Goal: Complete application form

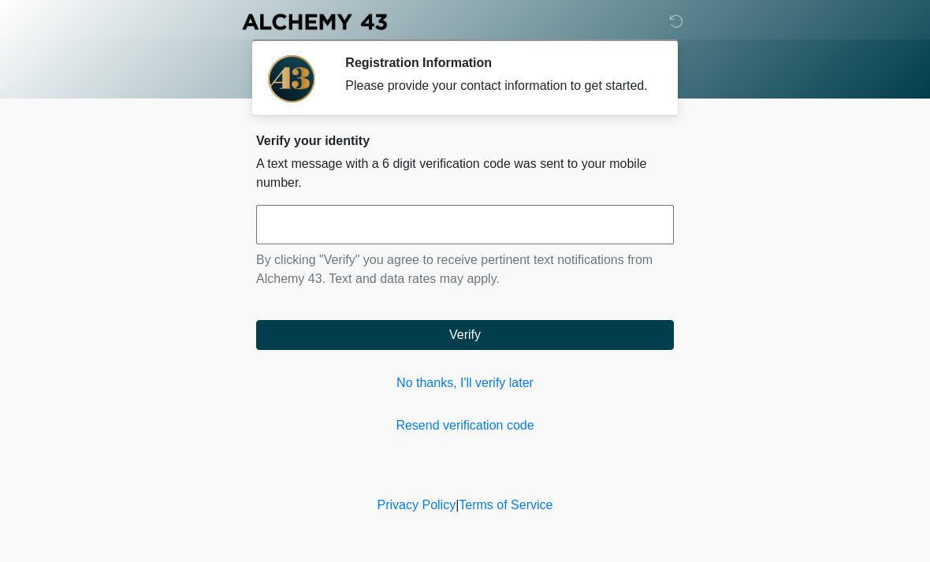
click at [526, 239] on input "text" at bounding box center [465, 224] width 418 height 39
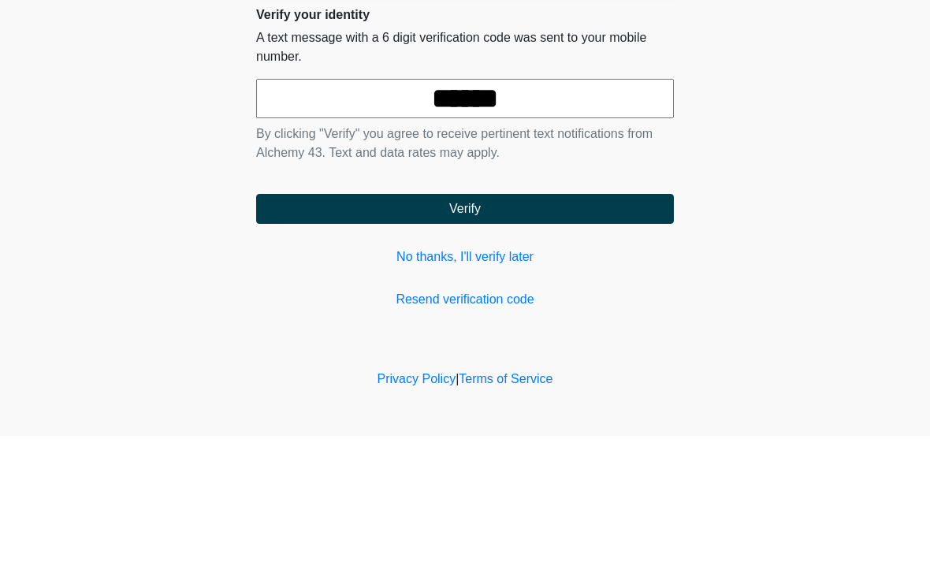
type input "******"
click at [590, 320] on button "Verify" at bounding box center [465, 335] width 418 height 30
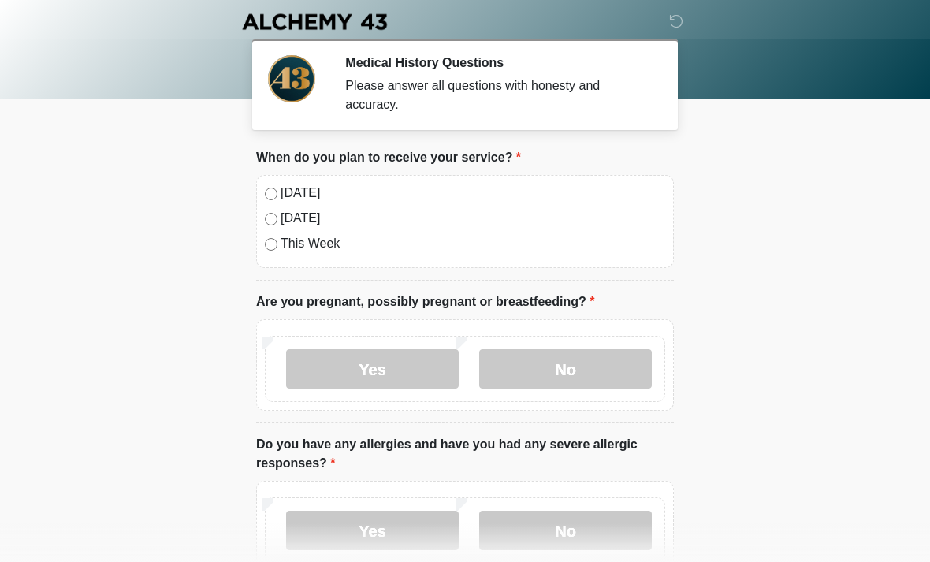
click at [273, 184] on div "[DATE]" at bounding box center [465, 193] width 400 height 19
click at [276, 187] on div "[DATE]" at bounding box center [465, 193] width 400 height 19
click at [441, 201] on label "[DATE]" at bounding box center [472, 193] width 384 height 19
click at [556, 369] on label "No" at bounding box center [565, 368] width 173 height 39
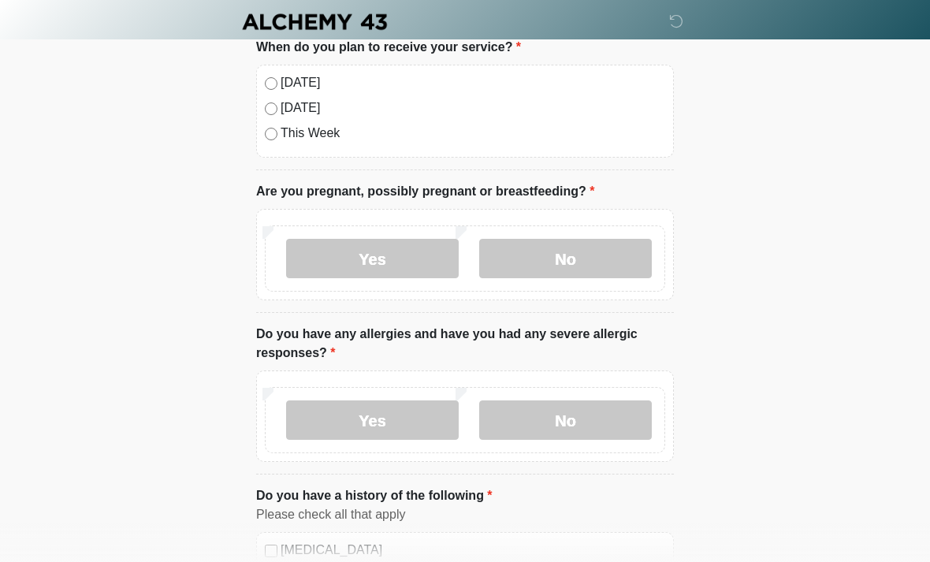
click at [570, 415] on label "No" at bounding box center [565, 419] width 173 height 39
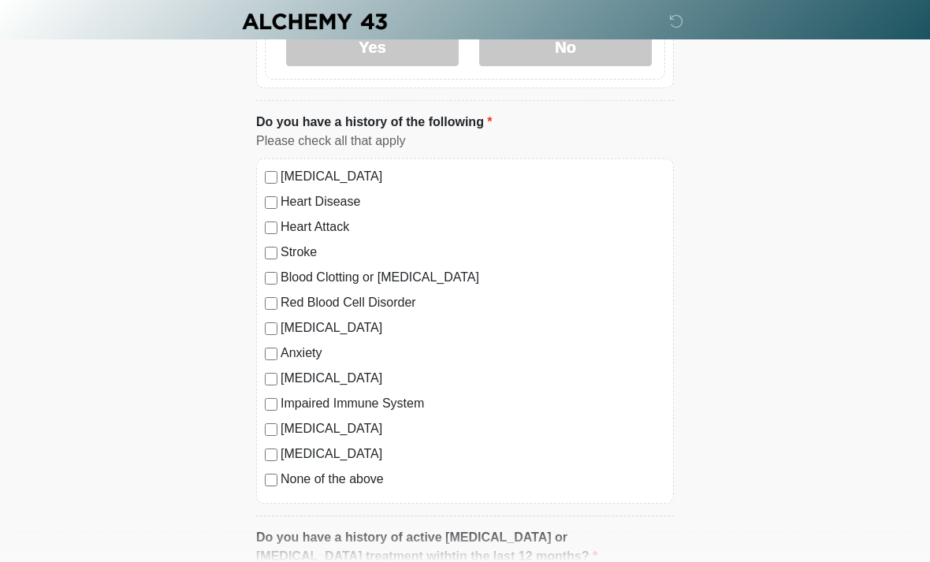
scroll to position [484, 0]
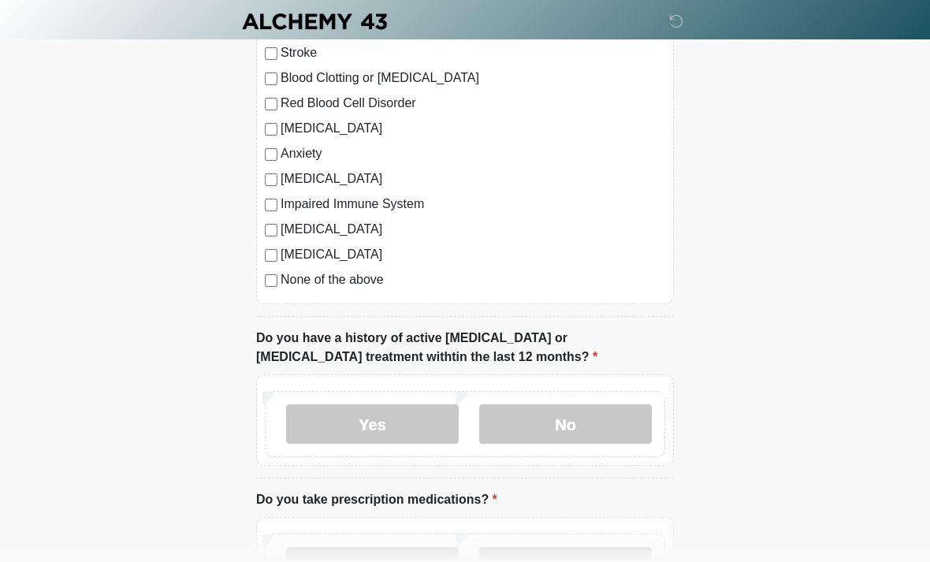
click at [555, 413] on label "No" at bounding box center [565, 424] width 173 height 39
click at [552, 561] on label "No" at bounding box center [565, 566] width 173 height 39
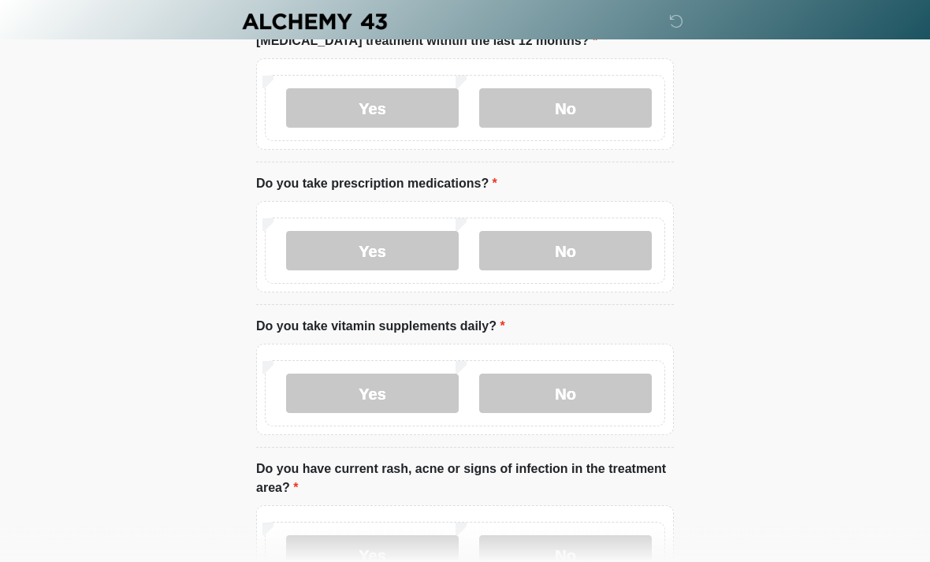
click at [577, 374] on label "No" at bounding box center [565, 393] width 173 height 39
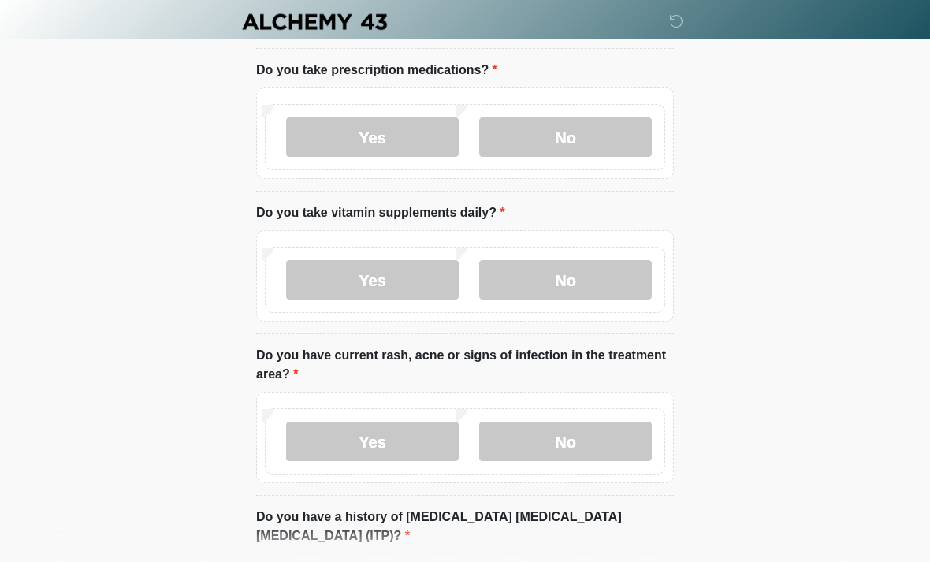
scroll to position [1121, 0]
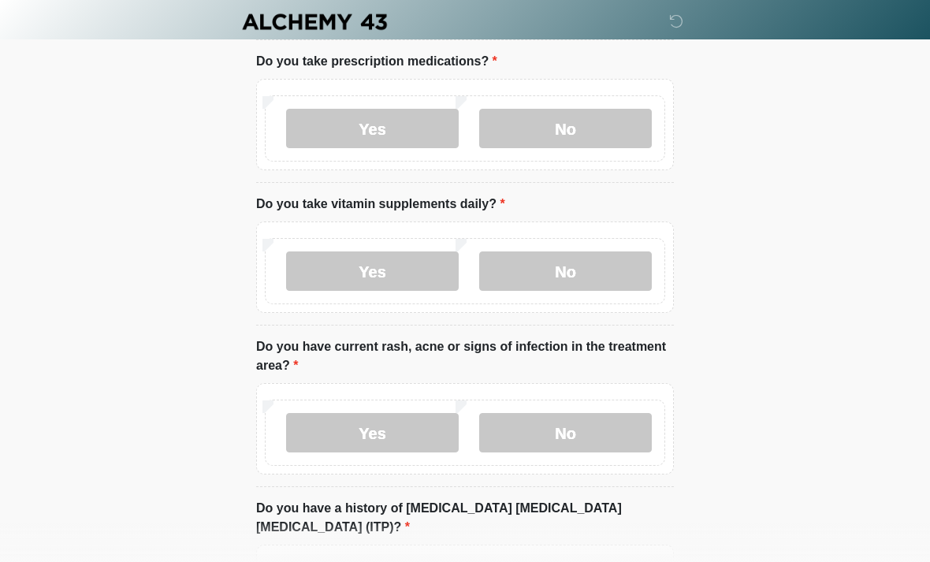
click at [579, 413] on label "No" at bounding box center [565, 432] width 173 height 39
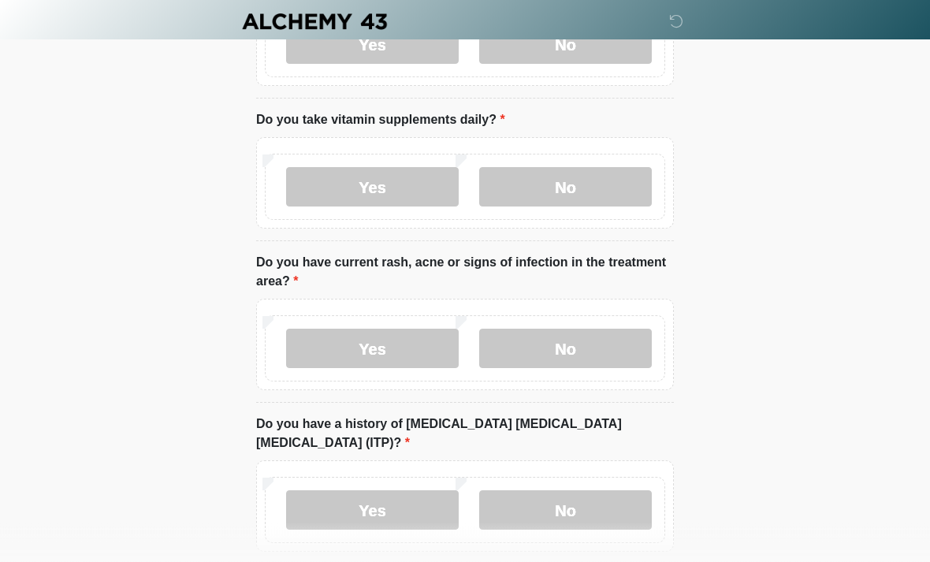
scroll to position [1208, 0]
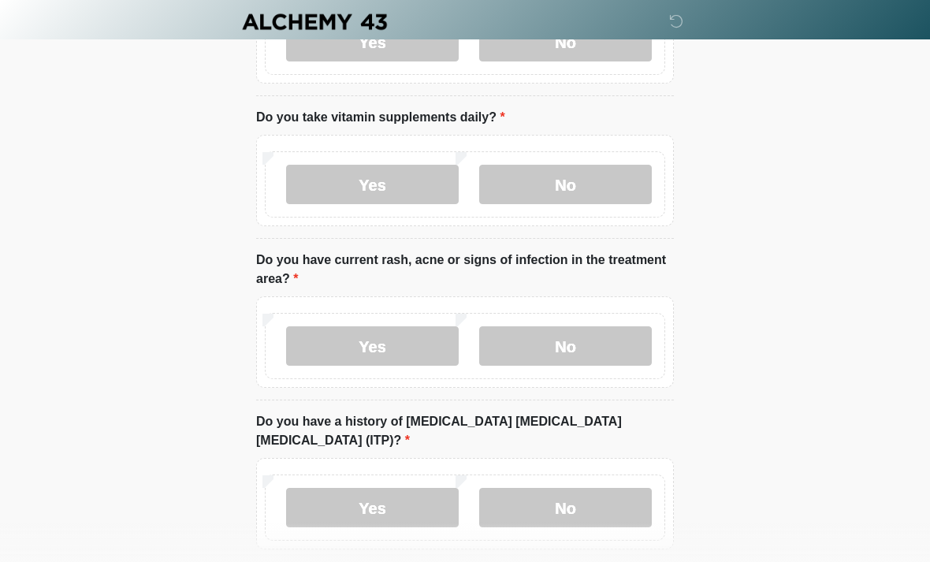
click at [614, 488] on label "No" at bounding box center [565, 507] width 173 height 39
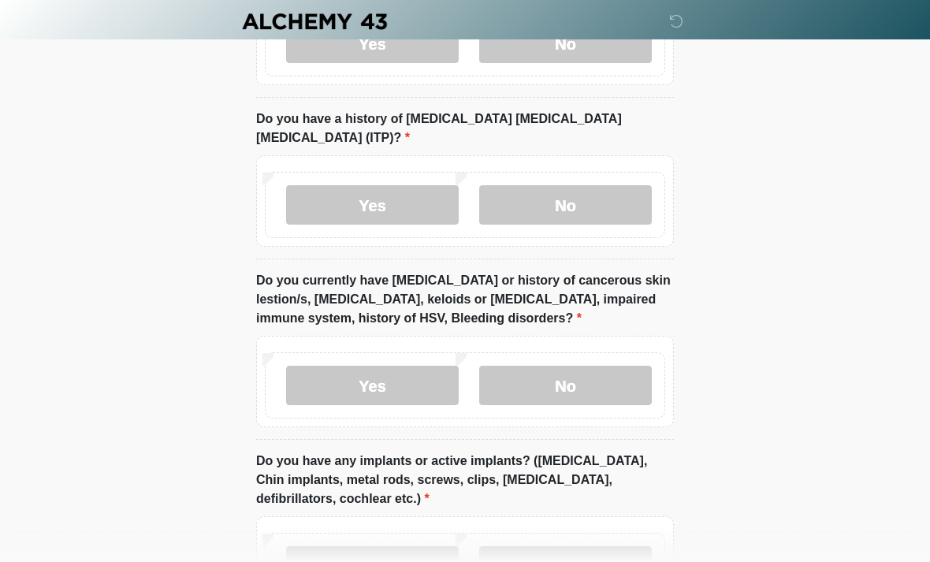
click at [585, 366] on label "No" at bounding box center [565, 385] width 173 height 39
click at [583, 561] on label "No" at bounding box center [565, 565] width 173 height 39
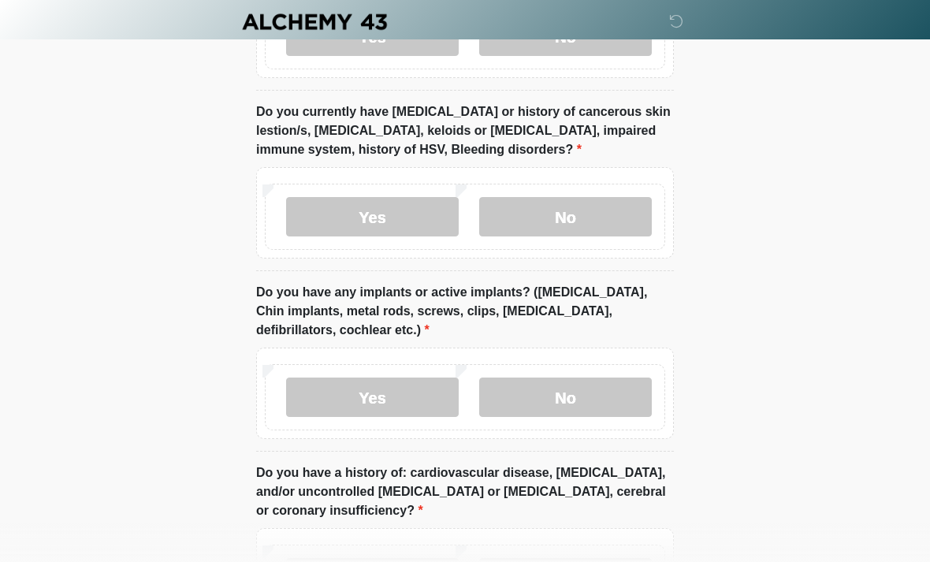
scroll to position [1695, 0]
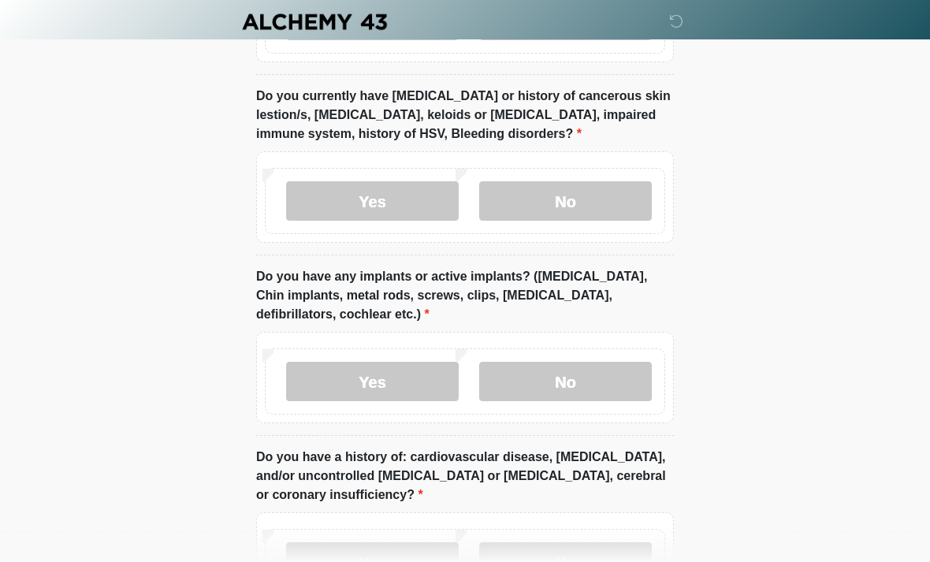
click at [568, 542] on label "No" at bounding box center [565, 561] width 173 height 39
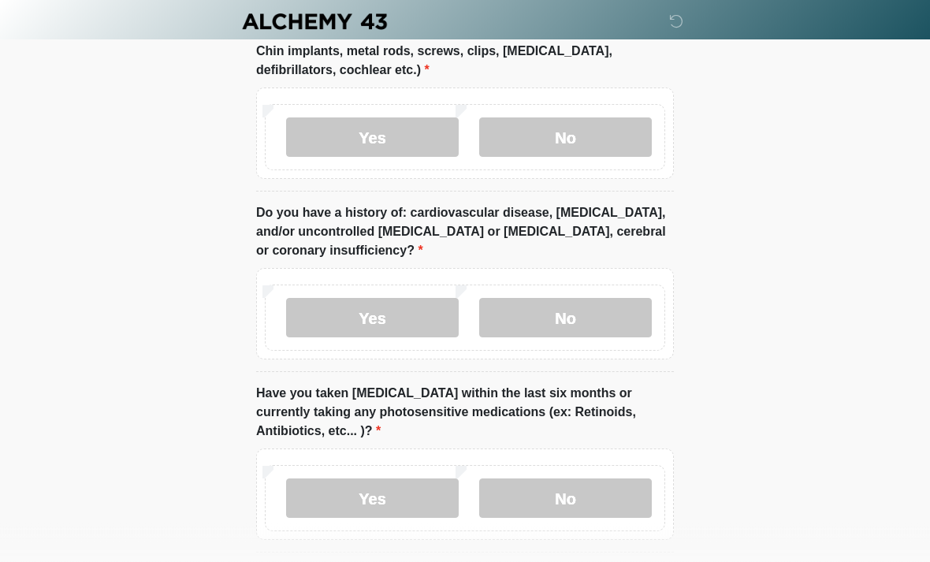
scroll to position [1983, 0]
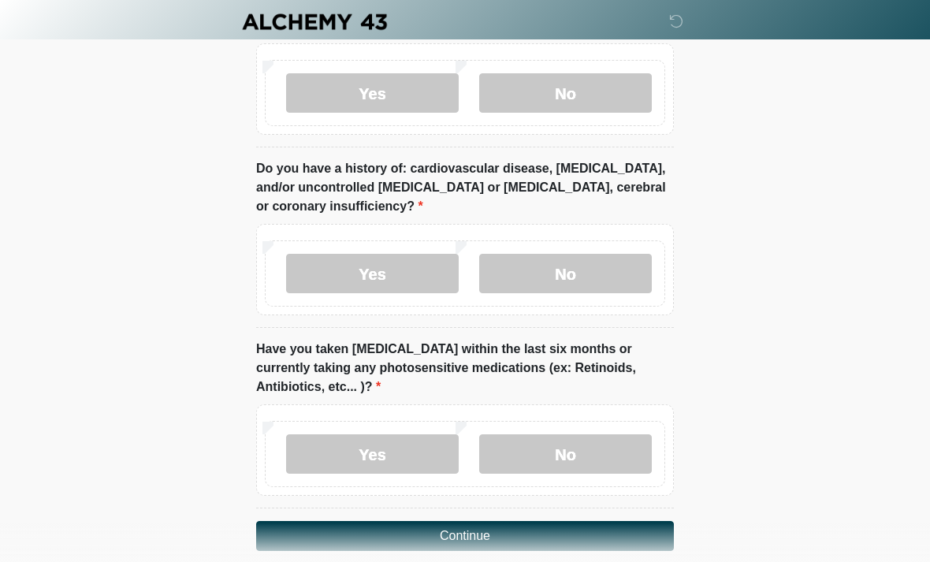
click at [611, 434] on label "No" at bounding box center [565, 453] width 173 height 39
click at [627, 521] on button "Continue" at bounding box center [465, 536] width 418 height 30
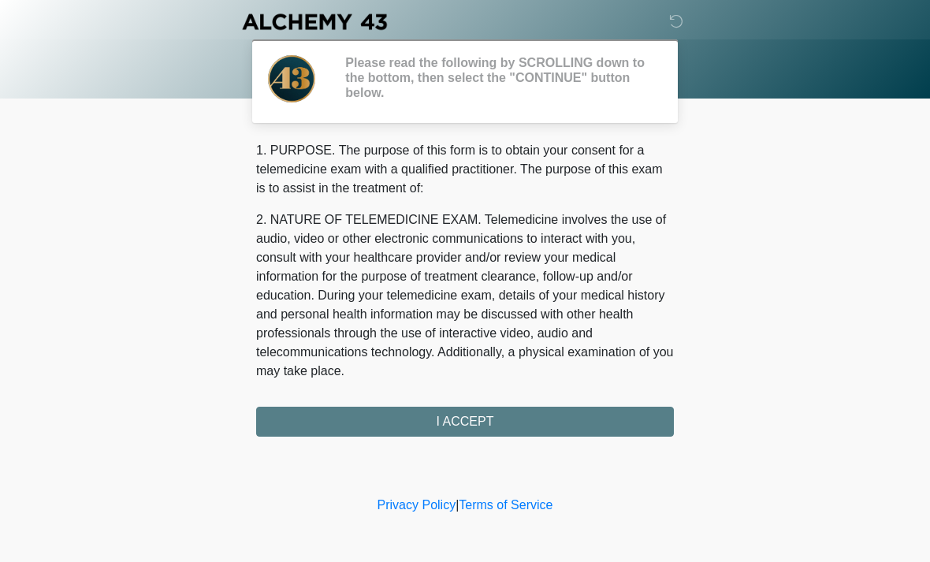
scroll to position [0, 0]
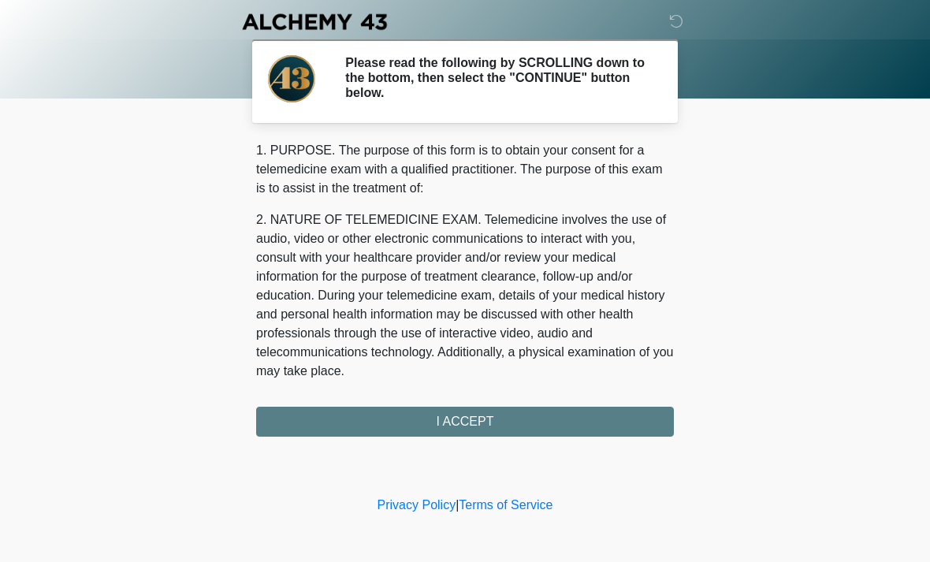
click at [614, 421] on div "1. PURPOSE. The purpose of this form is to obtain your consent for a telemedici…" at bounding box center [465, 288] width 418 height 295
click at [643, 415] on div "1. PURPOSE. The purpose of this form is to obtain your consent for a telemedici…" at bounding box center [465, 288] width 418 height 295
click at [507, 399] on div "1. PURPOSE. The purpose of this form is to obtain your consent for a telemedici…" at bounding box center [465, 288] width 418 height 295
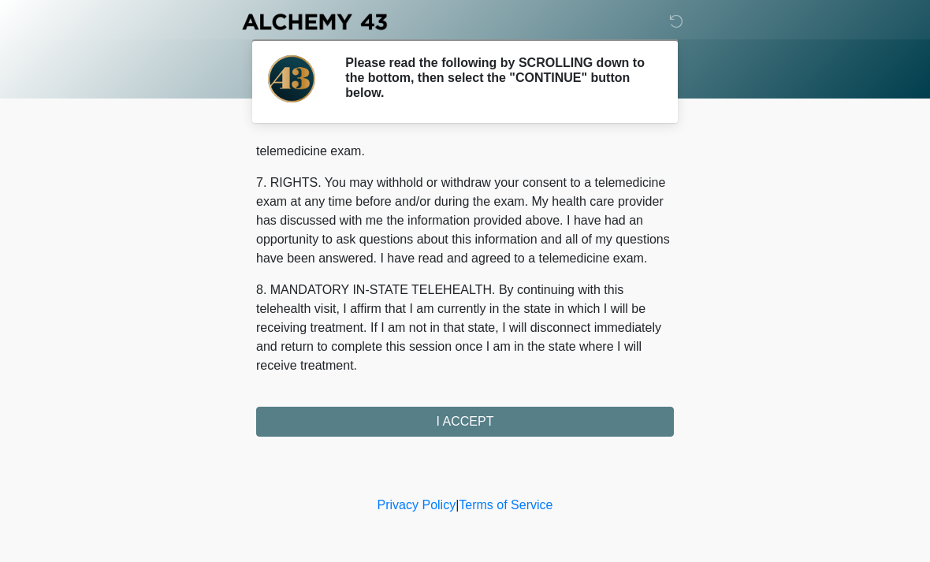
click at [499, 429] on div "1. PURPOSE. The purpose of this form is to obtain your consent for a telemedici…" at bounding box center [465, 288] width 418 height 295
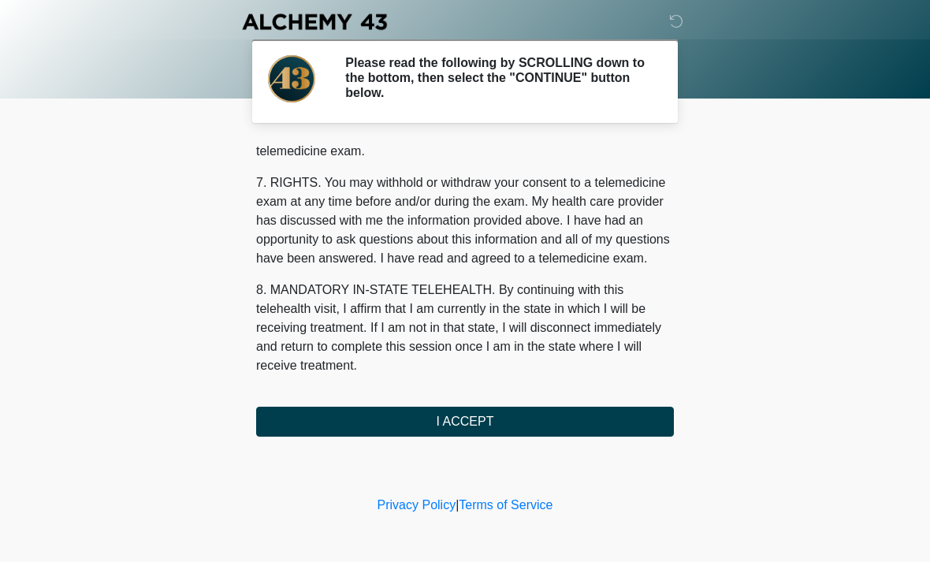
click at [581, 407] on button "I ACCEPT" at bounding box center [465, 422] width 418 height 30
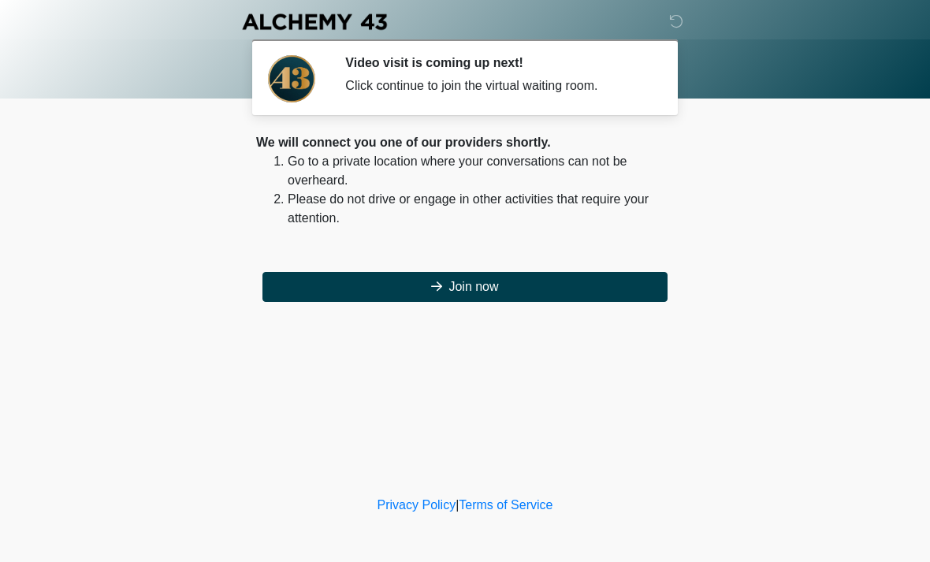
click at [657, 281] on button "Join now" at bounding box center [464, 287] width 405 height 30
